Goal: Navigation & Orientation: Find specific page/section

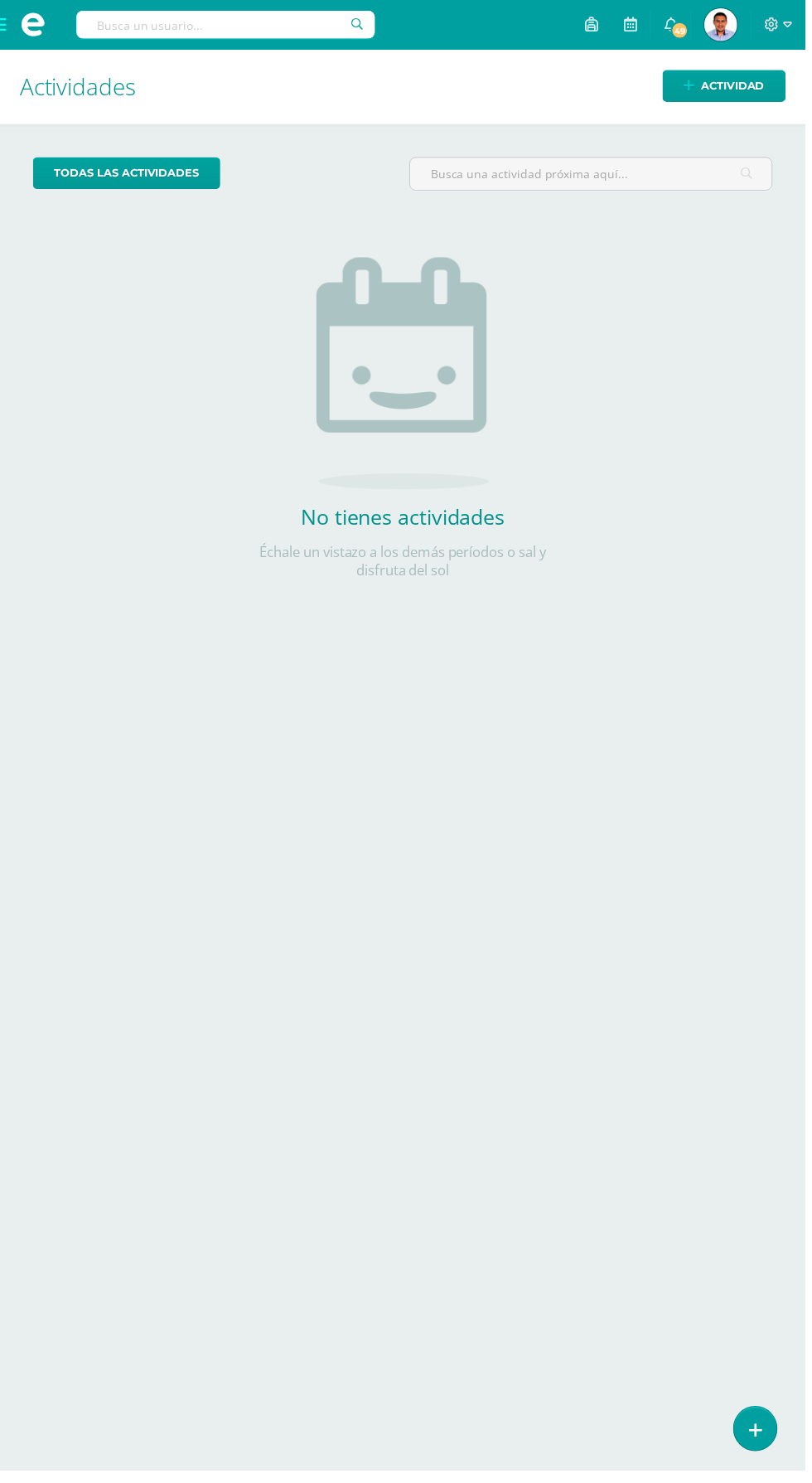
click at [18, 16] on span at bounding box center [33, 24] width 67 height 49
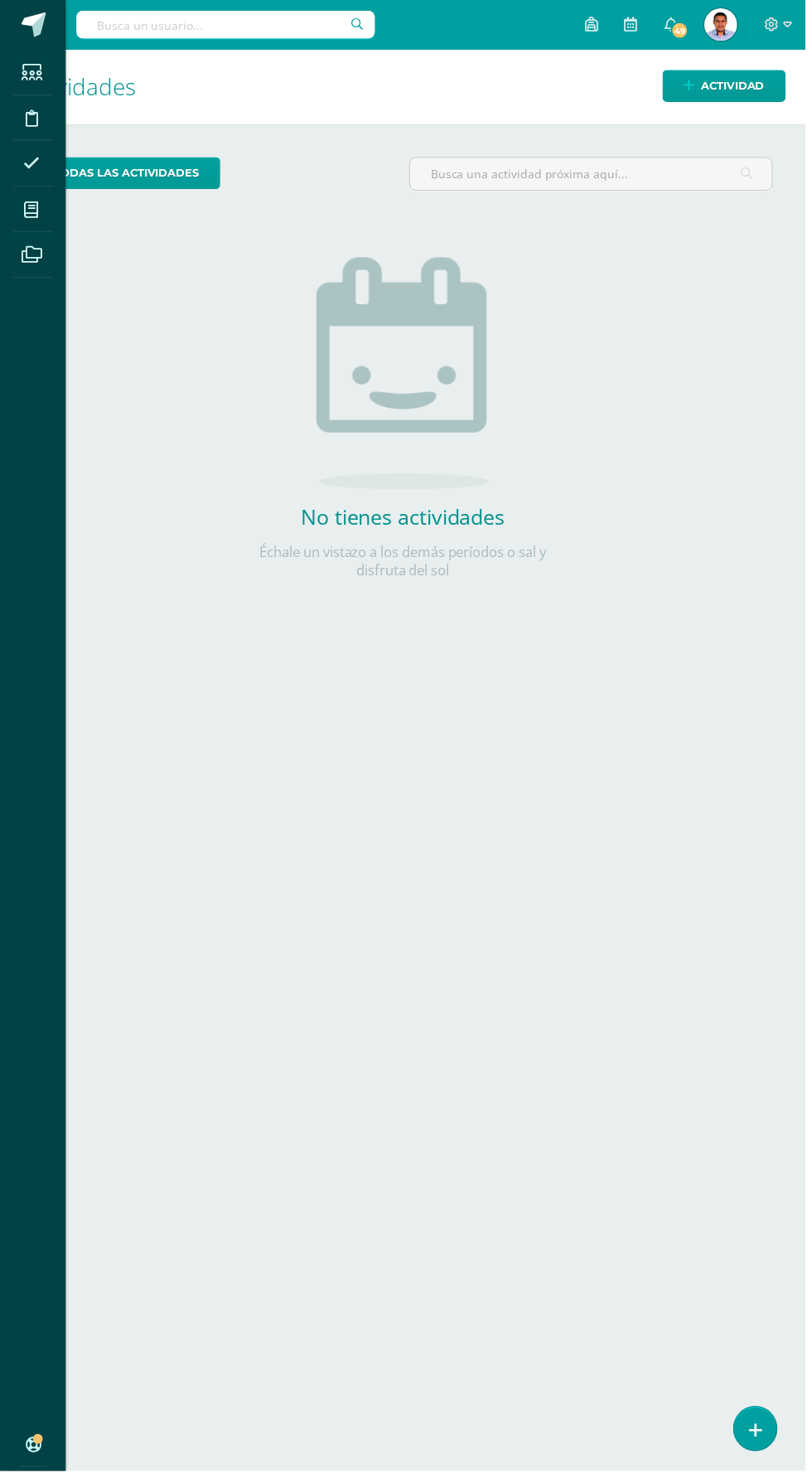
click at [737, 19] on div "Estudiantes Disciplina Asistencia Mis cursos Archivos Soporte Ayuda Reportar un…" at bounding box center [406, 741] width 812 height 1483
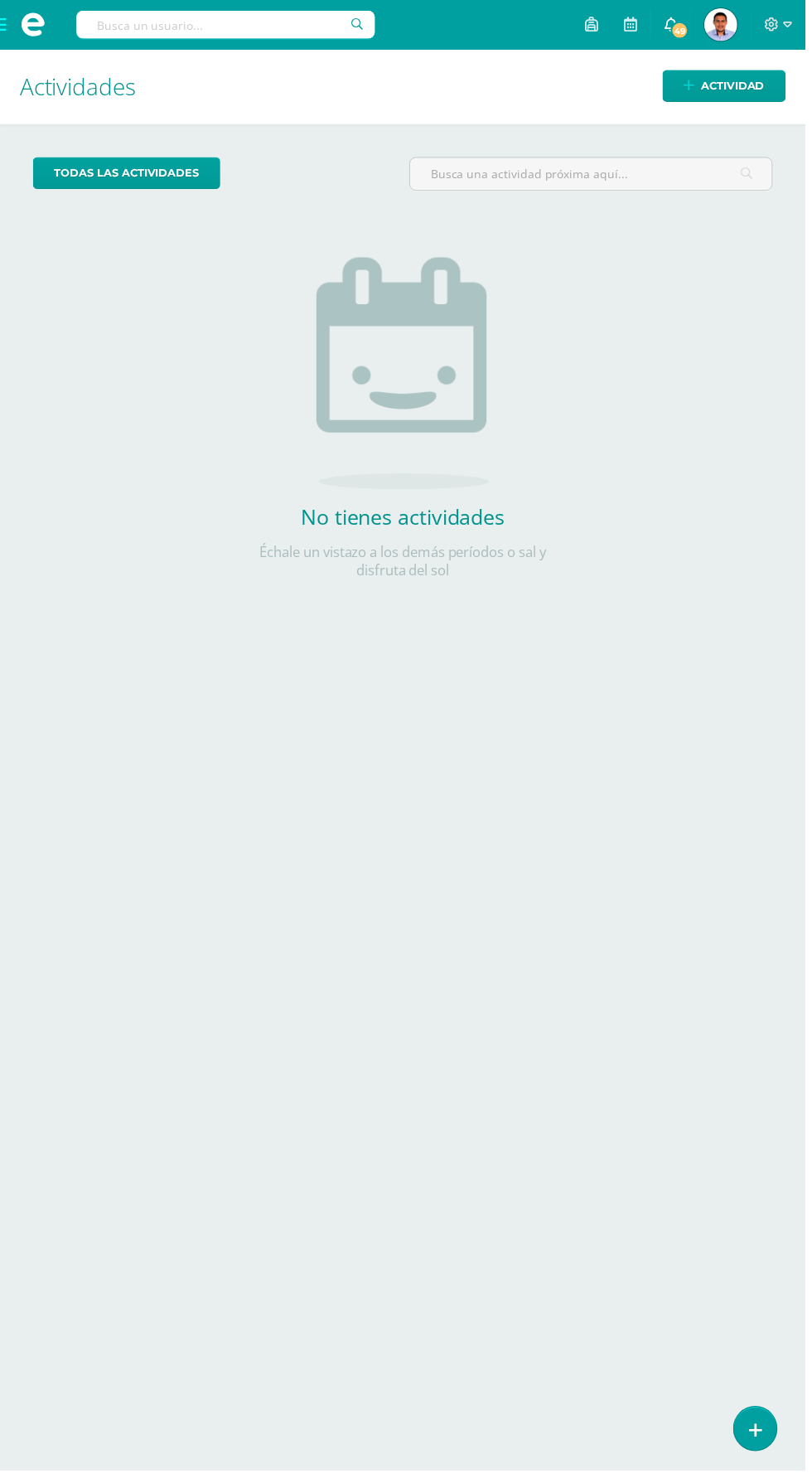
click at [695, 23] on span "49" at bounding box center [685, 30] width 18 height 18
click at [747, 24] on span "Erick Estuardo Mi Perfil" at bounding box center [727, 25] width 40 height 33
